Goal: Transaction & Acquisition: Obtain resource

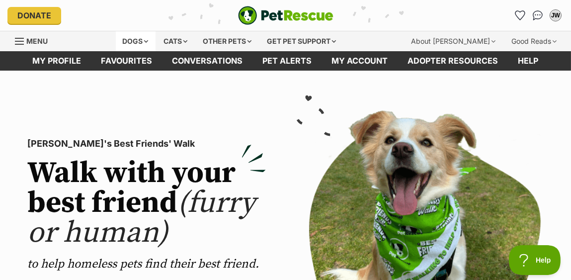
click at [151, 38] on div "Dogs" at bounding box center [136, 41] width 40 height 20
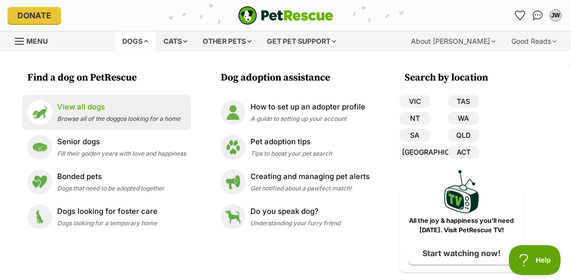
click at [92, 112] on p "View all dogs" at bounding box center [118, 106] width 123 height 11
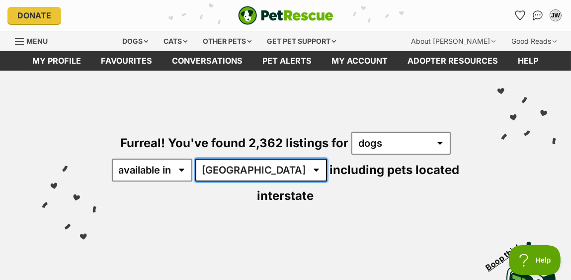
click at [211, 170] on select "Australia ACT NSW NT QLD SA TAS VIC WA" at bounding box center [261, 170] width 132 height 23
select select "NT"
click at [197, 159] on select "Australia ACT NSW NT QLD SA TAS VIC WA" at bounding box center [261, 170] width 132 height 23
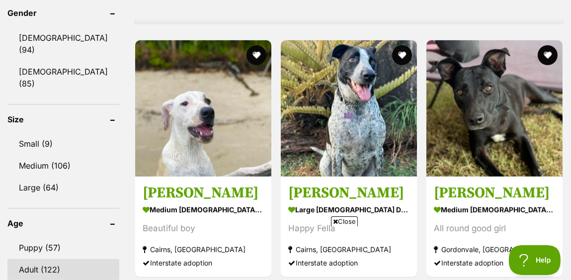
scroll to position [895, 0]
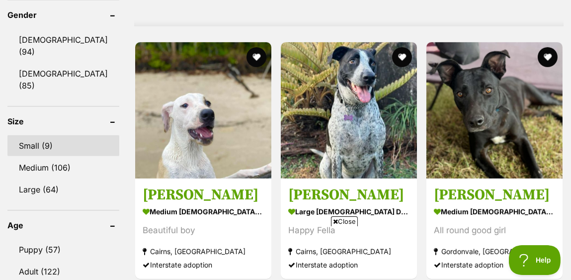
click at [60, 135] on link "Small (9)" at bounding box center [63, 145] width 112 height 21
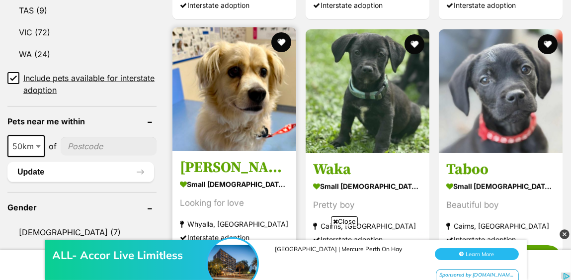
scroll to position [696, 0]
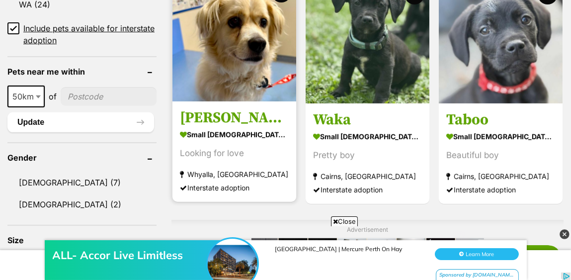
click at [194, 113] on h3 "Otto" at bounding box center [234, 117] width 109 height 19
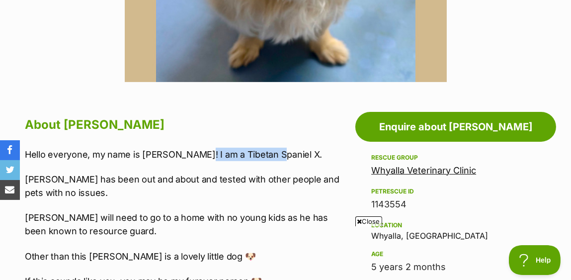
drag, startPoint x: 267, startPoint y: 150, endPoint x: 192, endPoint y: 152, distance: 74.6
click at [192, 152] on p "Hello everyone, my name is Otto! I am a Tibetan Spaniel X." at bounding box center [182, 154] width 315 height 13
copy p "Tibetan Spaniel X."
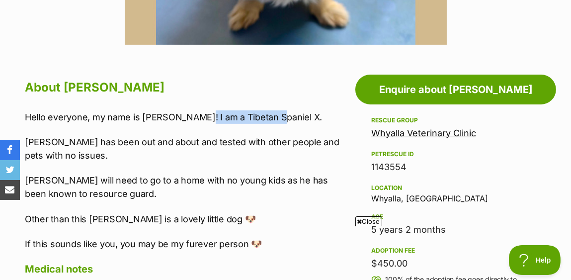
scroll to position [497, 0]
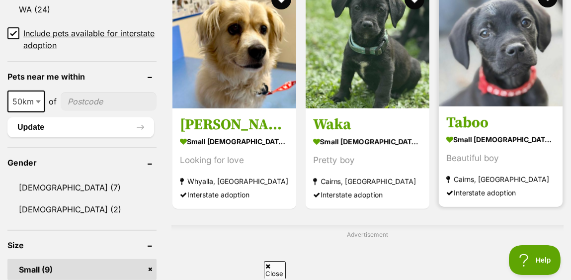
click at [465, 121] on h3 "Taboo" at bounding box center [501, 122] width 109 height 19
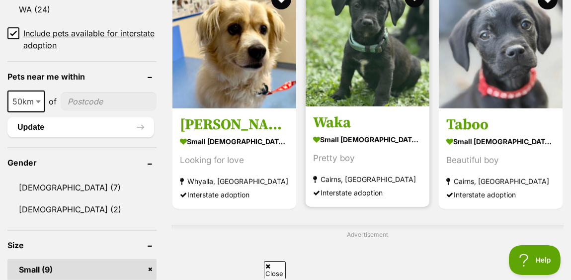
click at [357, 45] on img at bounding box center [368, 45] width 124 height 124
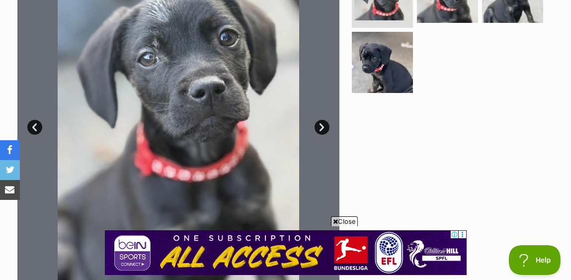
click at [317, 124] on link "Next" at bounding box center [322, 127] width 15 height 15
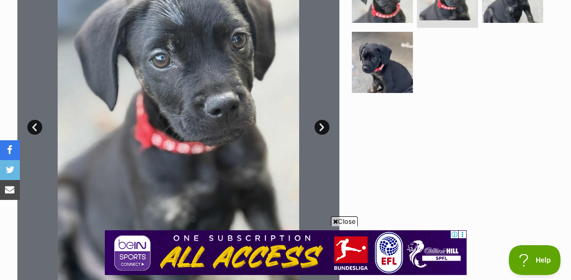
click at [319, 125] on link "Next" at bounding box center [322, 127] width 15 height 15
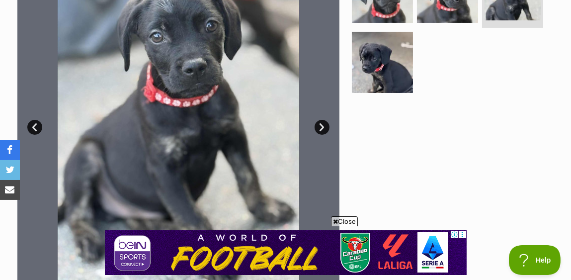
click at [319, 125] on link "Next" at bounding box center [322, 127] width 15 height 15
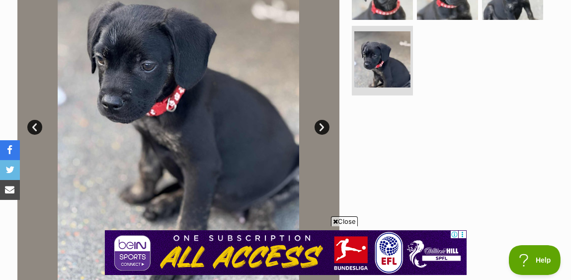
click at [319, 125] on link "Next" at bounding box center [322, 127] width 15 height 15
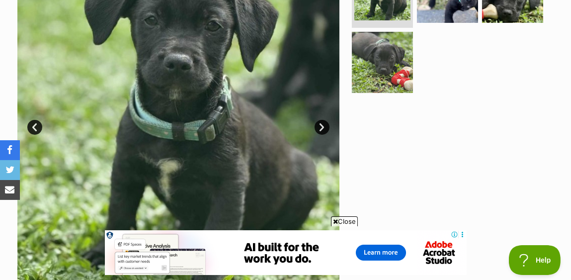
scroll to position [198, 0]
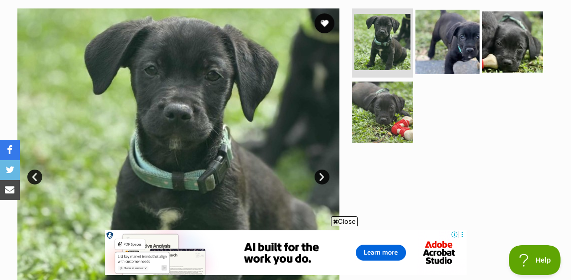
click at [467, 37] on img at bounding box center [448, 41] width 64 height 64
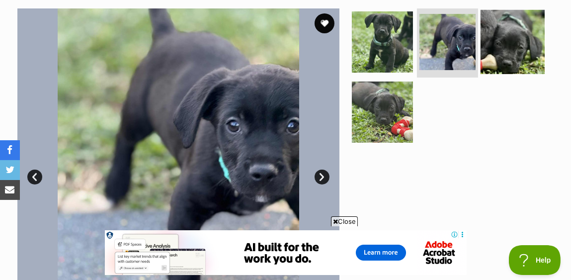
click at [500, 44] on img at bounding box center [513, 41] width 64 height 64
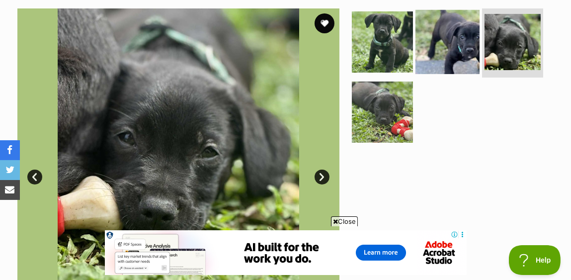
click at [462, 41] on img at bounding box center [448, 41] width 64 height 64
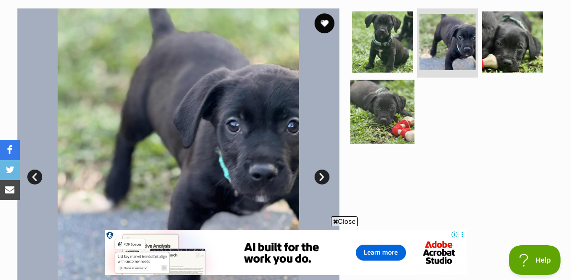
click at [388, 100] on img at bounding box center [383, 112] width 64 height 64
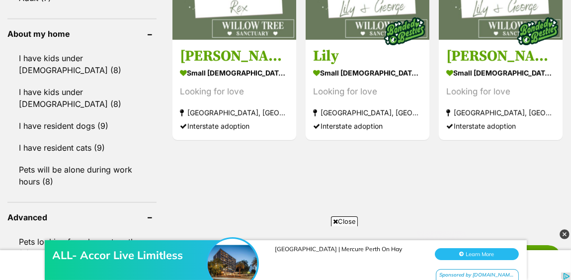
scroll to position [989, 0]
